Goal: Task Accomplishment & Management: Use online tool/utility

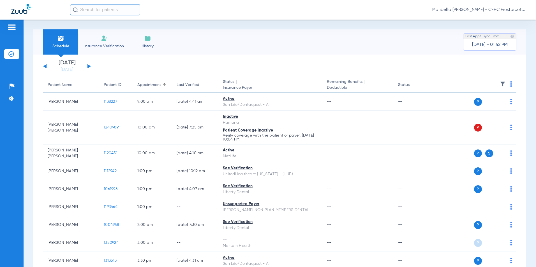
click at [89, 67] on button at bounding box center [88, 66] width 3 height 4
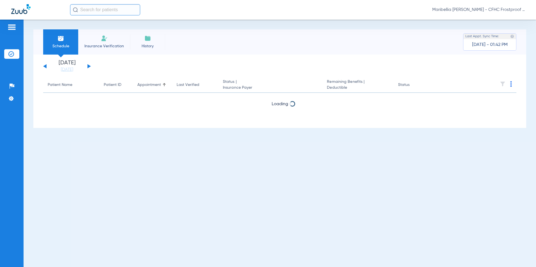
click at [89, 67] on button at bounding box center [88, 66] width 3 height 4
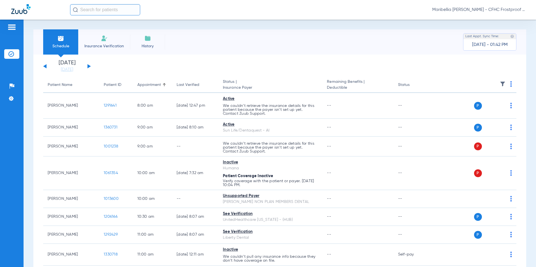
click at [89, 67] on button at bounding box center [88, 66] width 3 height 4
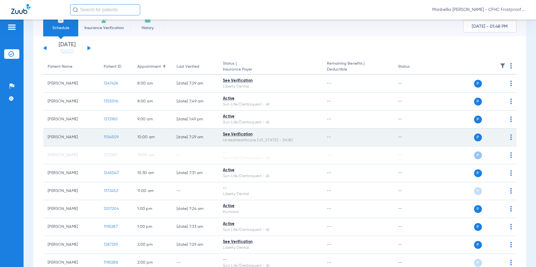
scroll to position [28, 0]
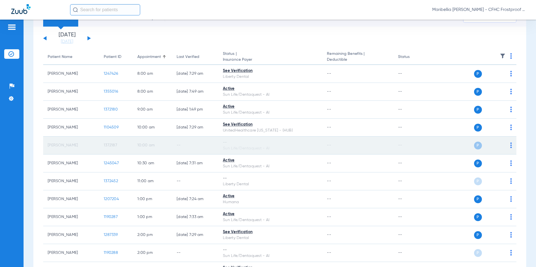
click at [112, 144] on span "1372187" at bounding box center [110, 145] width 13 height 4
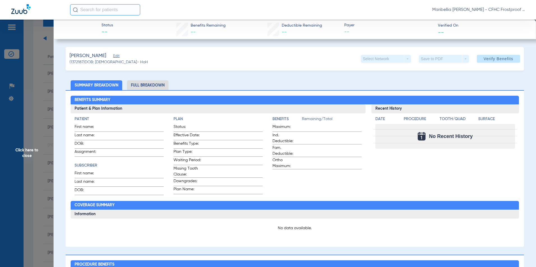
click at [117, 56] on span "Edit" at bounding box center [115, 56] width 5 height 5
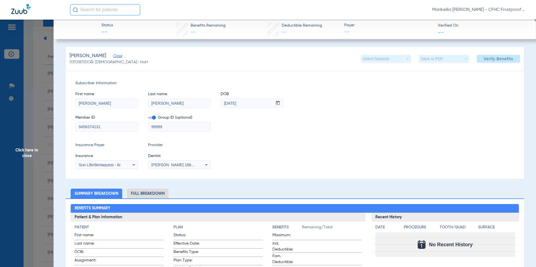
click at [319, 152] on div "Insurance Payer Insurance Sun Life/dentaquest - Ai Provider Dentist Joslyn Rubi…" at bounding box center [294, 155] width 438 height 27
click at [499, 58] on span "Verify Benefits" at bounding box center [498, 59] width 30 height 4
